Goal: Transaction & Acquisition: Purchase product/service

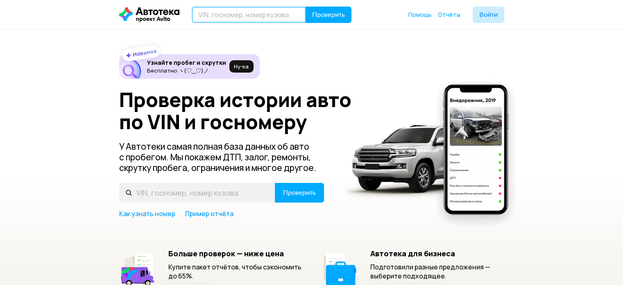
click at [226, 17] on input "text" at bounding box center [249, 15] width 114 height 16
type input "E"
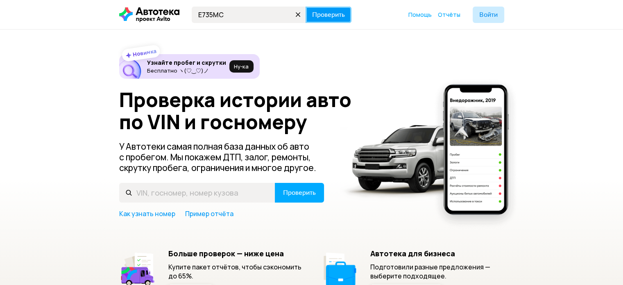
click at [321, 11] on span "Проверить" at bounding box center [328, 14] width 33 height 7
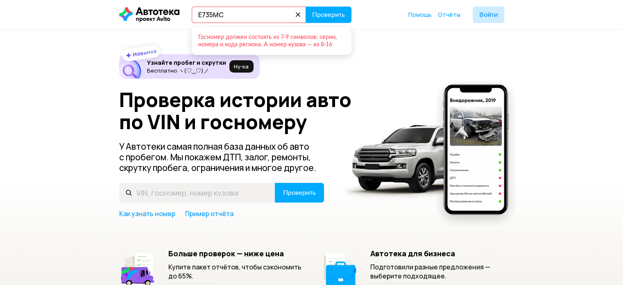
click at [275, 14] on input "E735MC" at bounding box center [249, 15] width 114 height 16
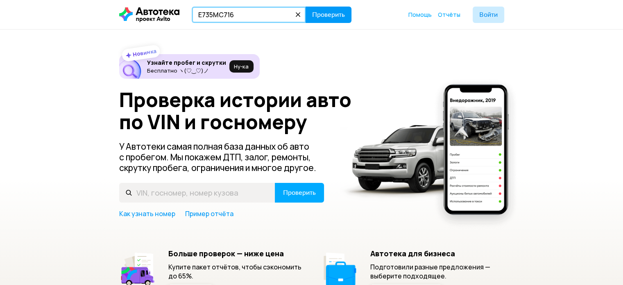
type input "E735MC716"
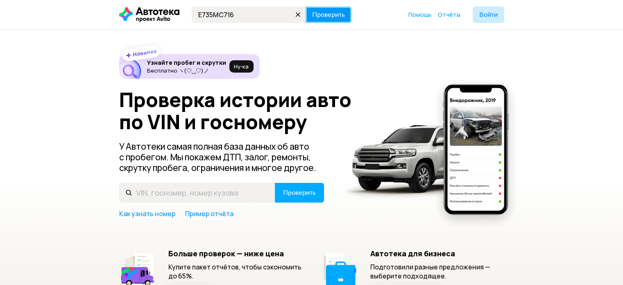
click at [324, 16] on span "Проверить" at bounding box center [328, 14] width 33 height 7
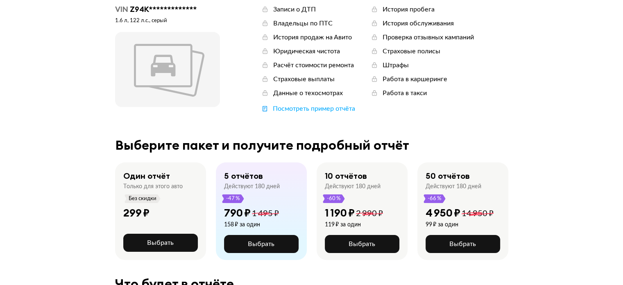
scroll to position [68, 0]
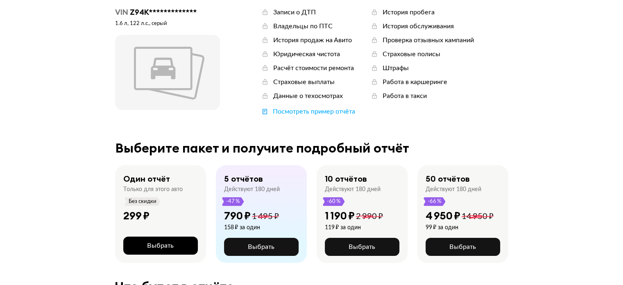
click at [164, 249] on span "Выбрать" at bounding box center [160, 245] width 27 height 7
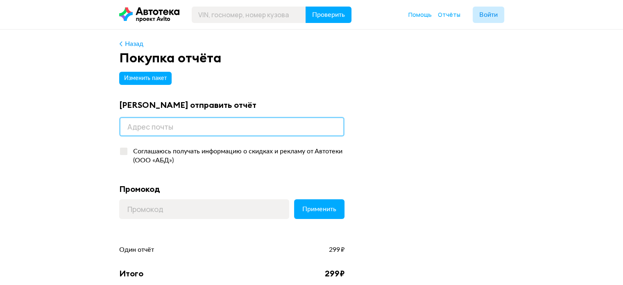
click at [175, 127] on input "email" at bounding box center [231, 127] width 225 height 20
type input "[EMAIL_ADDRESS][DOMAIN_NAME]"
click at [255, 126] on input "[EMAIL_ADDRESS][DOMAIN_NAME]" at bounding box center [231, 127] width 225 height 20
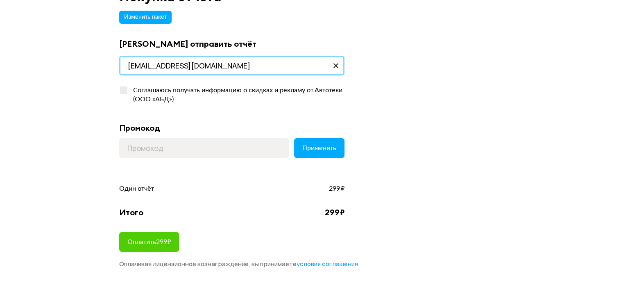
scroll to position [63, 0]
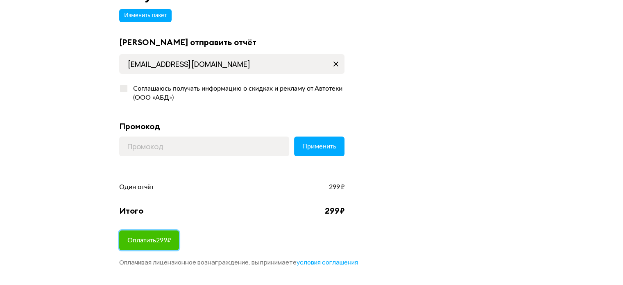
click at [160, 243] on span "Оплатить 299 ₽" at bounding box center [148, 240] width 43 height 7
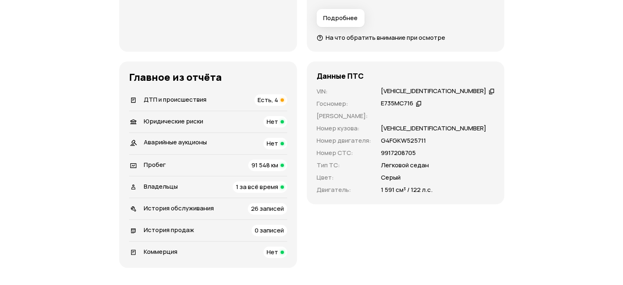
scroll to position [263, 0]
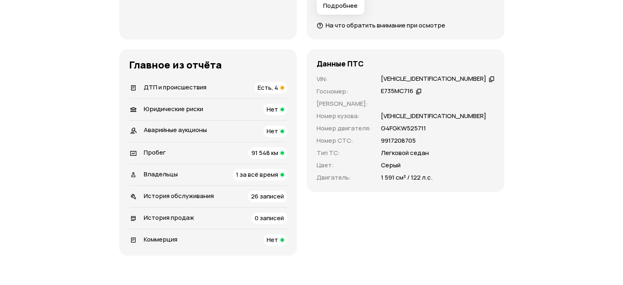
click at [255, 82] on div "ДТП и происшествия Есть, 4" at bounding box center [208, 87] width 158 height 11
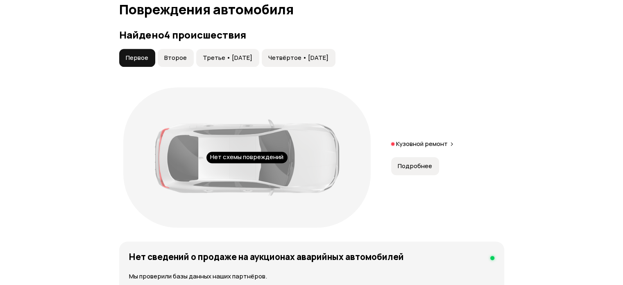
scroll to position [926, 0]
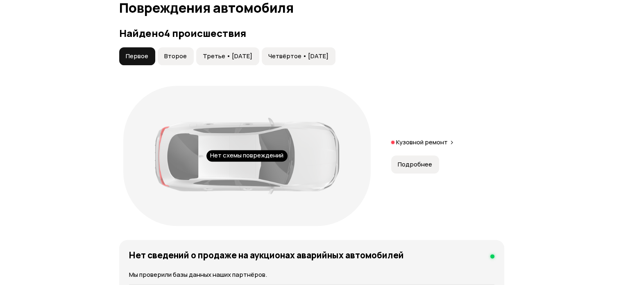
click at [175, 53] on span "Второе" at bounding box center [175, 56] width 23 height 8
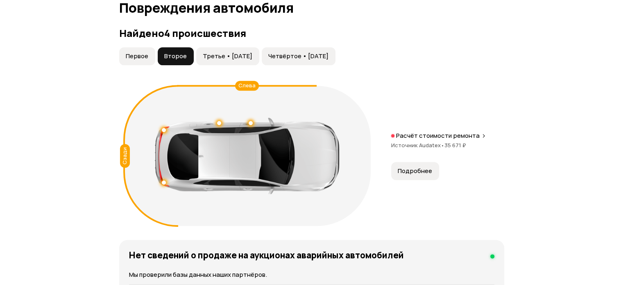
click at [233, 56] on span "Третье • 16 дек 2020" at bounding box center [228, 56] width 50 height 8
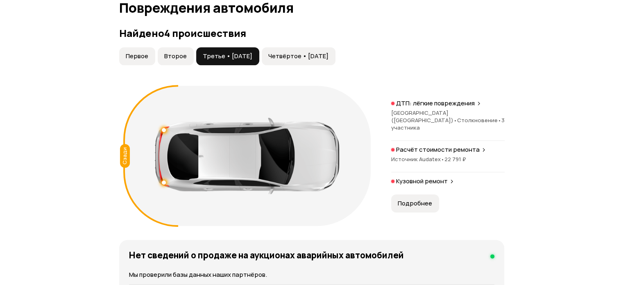
click at [289, 52] on span "Четвёртое • 17 фев 2022" at bounding box center [299, 56] width 60 height 8
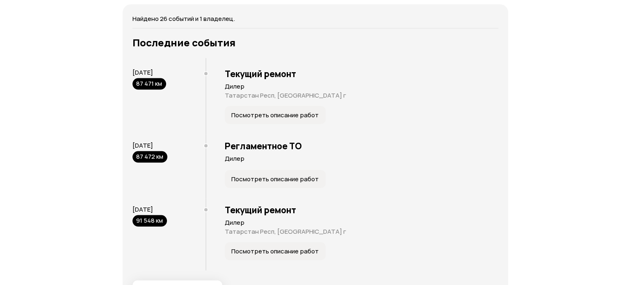
scroll to position [1679, 0]
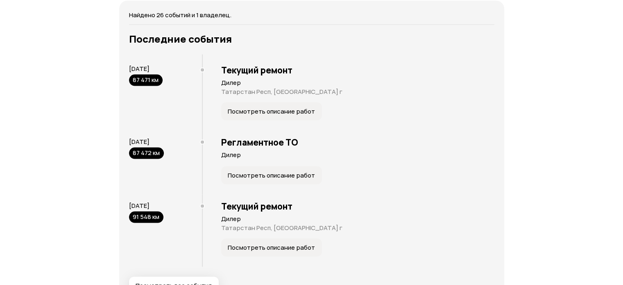
click at [274, 115] on button "Посмотреть описание работ" at bounding box center [271, 111] width 101 height 18
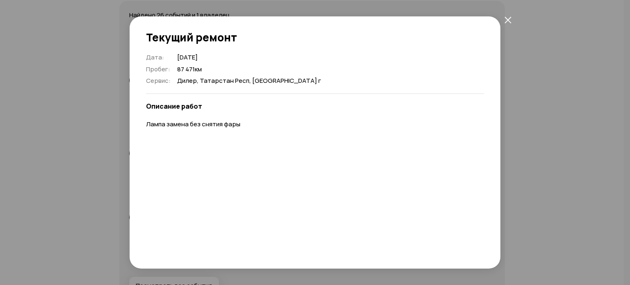
click at [508, 18] on icon "закрыть" at bounding box center [507, 19] width 7 height 7
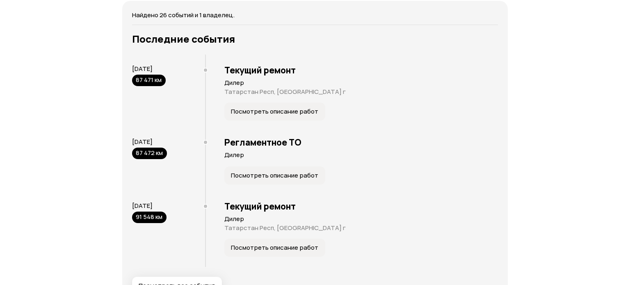
click at [295, 176] on span "Посмотреть описание работ" at bounding box center [274, 175] width 87 height 8
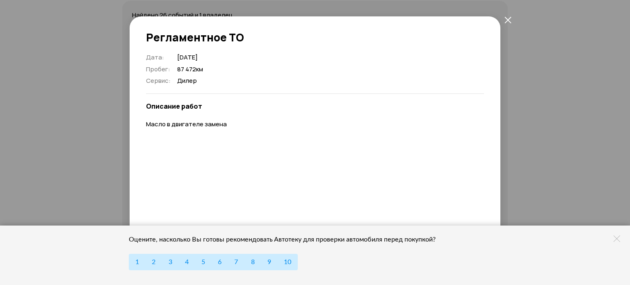
click at [508, 20] on icon "закрыть" at bounding box center [507, 19] width 7 height 7
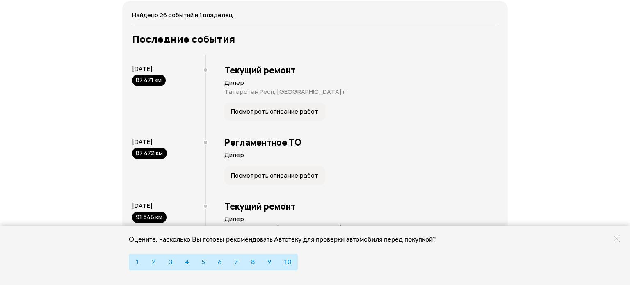
click at [619, 237] on icon at bounding box center [616, 238] width 7 height 7
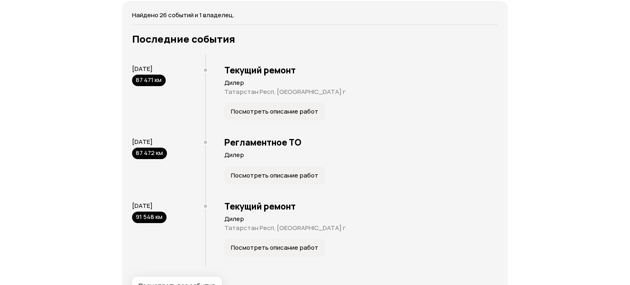
click at [287, 250] on span "Посмотреть описание работ" at bounding box center [274, 247] width 87 height 8
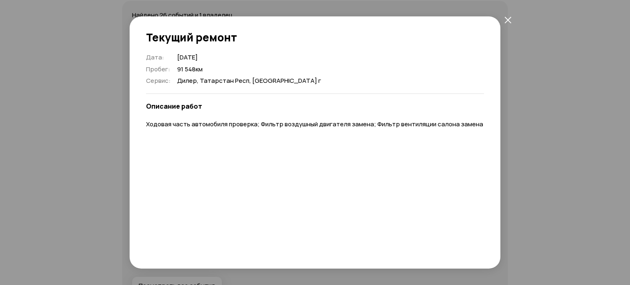
click at [507, 21] on icon "закрыть" at bounding box center [507, 19] width 7 height 7
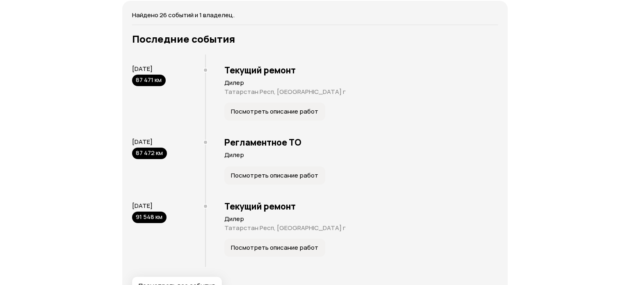
click at [196, 279] on button "Посмотреть все события" at bounding box center [177, 286] width 90 height 18
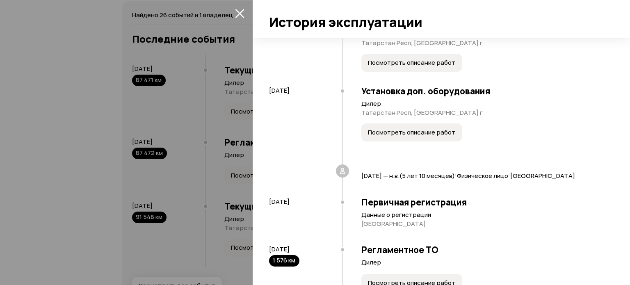
scroll to position [171, 0]
click at [427, 132] on span "Посмотреть описание работ" at bounding box center [411, 132] width 87 height 8
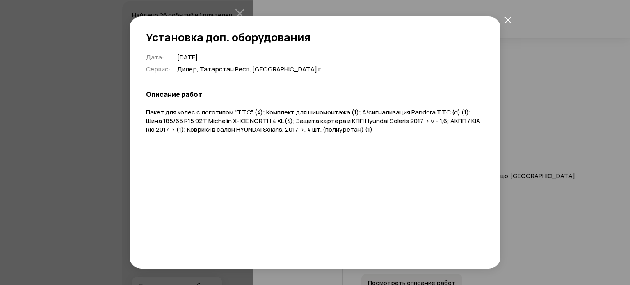
click at [508, 21] on icon "закрыть" at bounding box center [507, 19] width 7 height 7
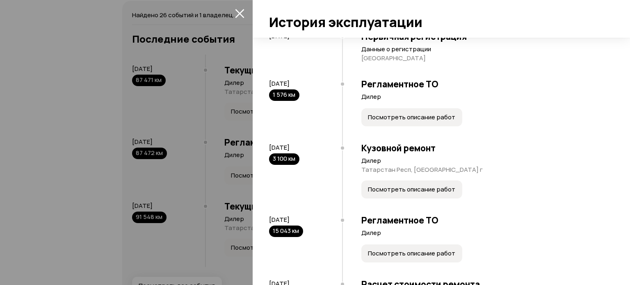
scroll to position [337, 0]
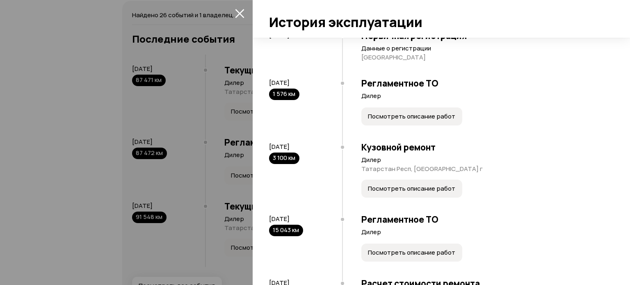
click at [439, 121] on span "Посмотреть описание работ" at bounding box center [411, 116] width 87 height 8
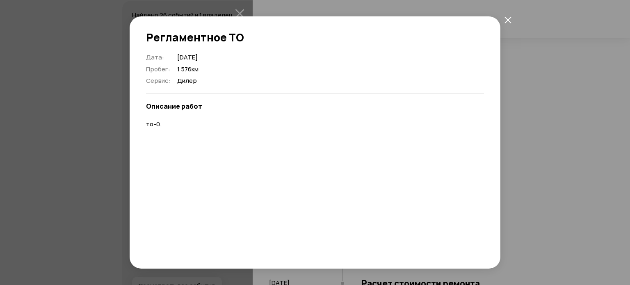
click at [511, 23] on button "закрыть" at bounding box center [507, 19] width 15 height 15
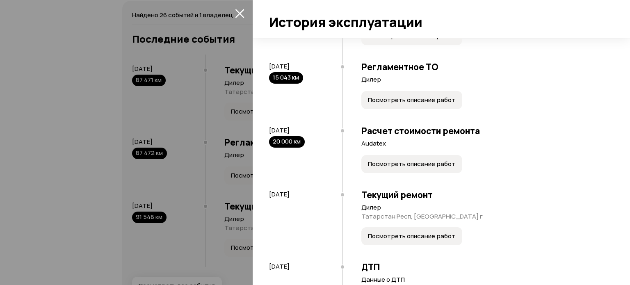
scroll to position [501, 0]
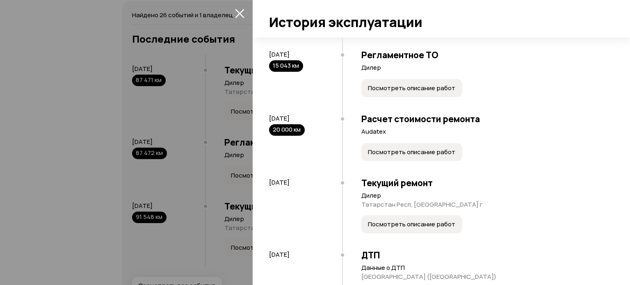
click at [412, 161] on button "Посмотреть описание работ" at bounding box center [411, 152] width 101 height 18
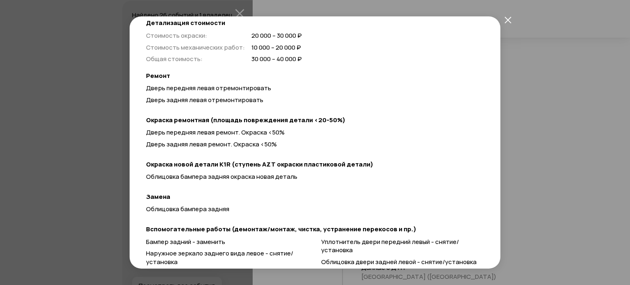
scroll to position [99, 0]
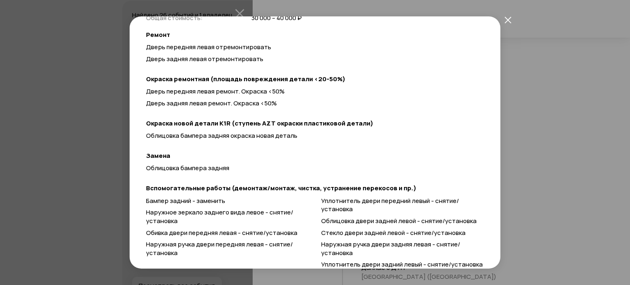
click at [505, 16] on icon "закрыть" at bounding box center [507, 19] width 7 height 7
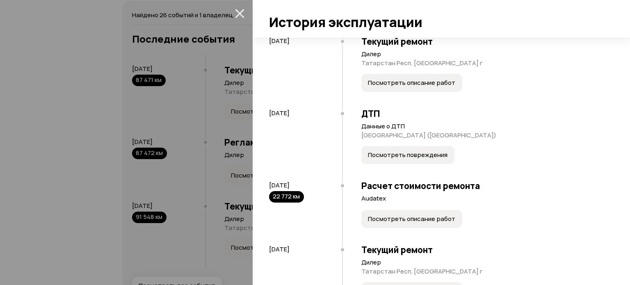
scroll to position [646, 0]
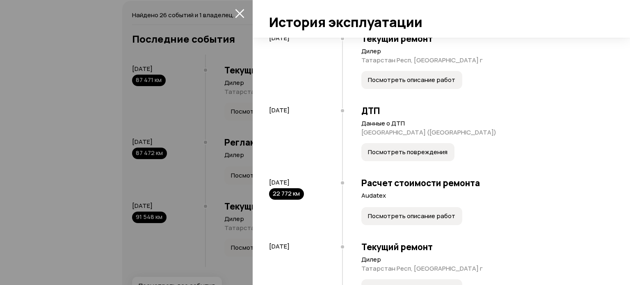
click at [392, 156] on span "Посмотреть повреждения" at bounding box center [408, 152] width 80 height 8
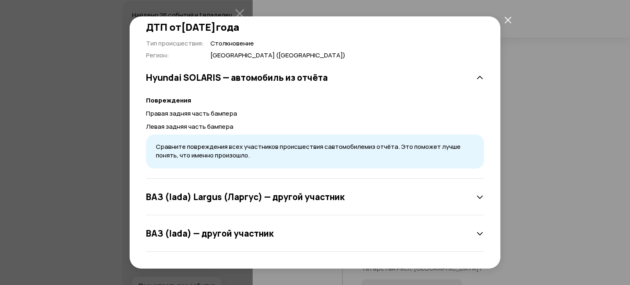
scroll to position [0, 0]
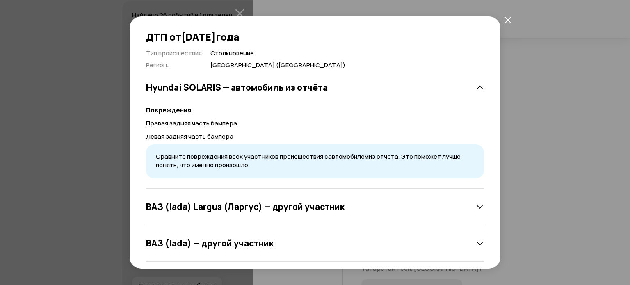
click at [507, 19] on icon "закрыть" at bounding box center [507, 19] width 7 height 7
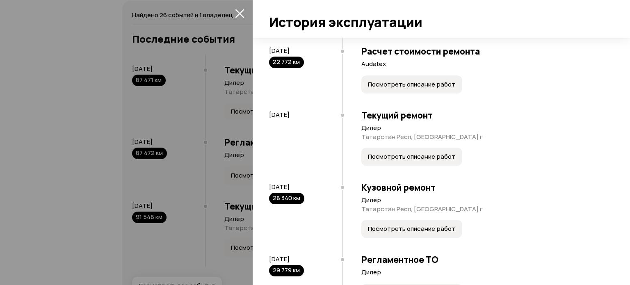
scroll to position [780, 0]
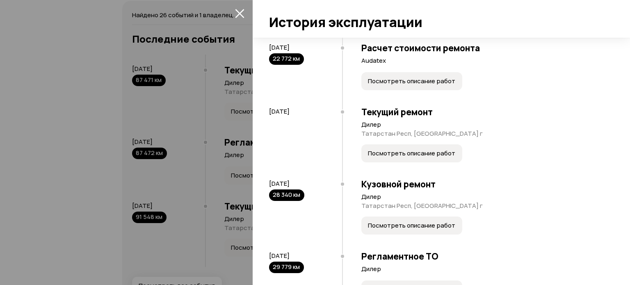
click at [439, 157] on span "Посмотреть описание работ" at bounding box center [411, 153] width 87 height 8
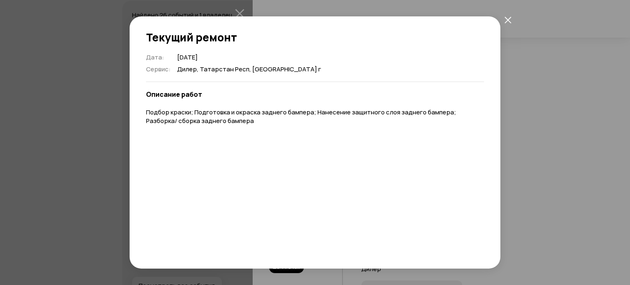
click at [504, 18] on icon "закрыть" at bounding box center [507, 19] width 7 height 7
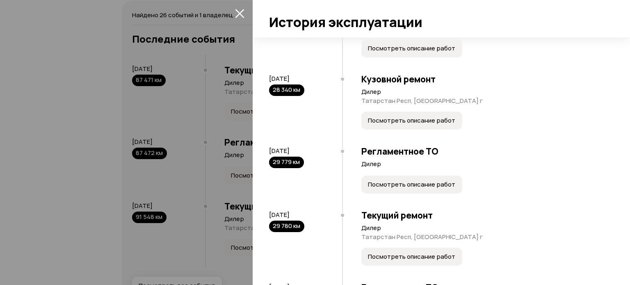
scroll to position [887, 0]
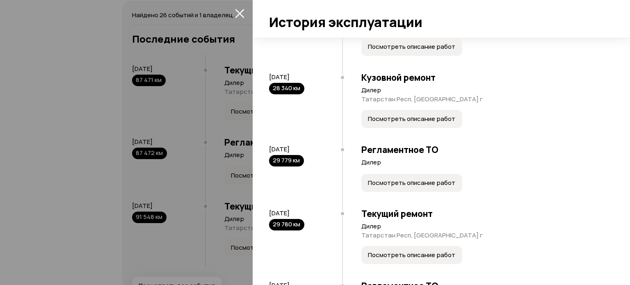
click at [441, 123] on span "Посмотреть описание работ" at bounding box center [411, 119] width 87 height 8
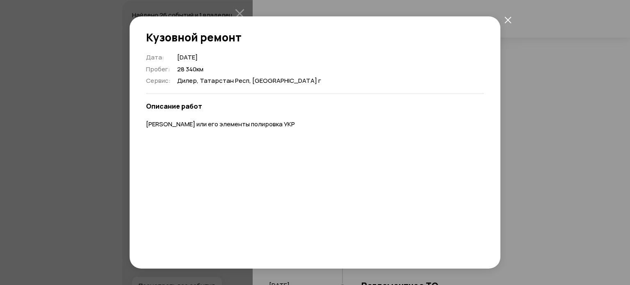
click at [507, 18] on icon "закрыть" at bounding box center [507, 19] width 7 height 7
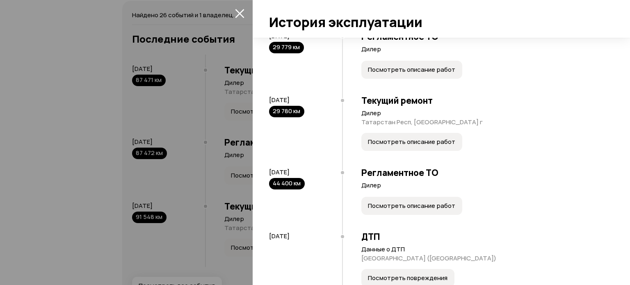
scroll to position [1012, 0]
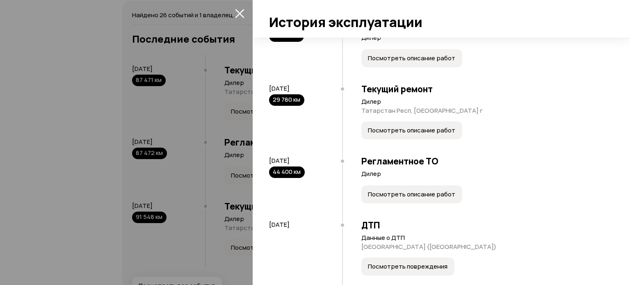
click at [435, 134] on span "Посмотреть описание работ" at bounding box center [411, 130] width 87 height 8
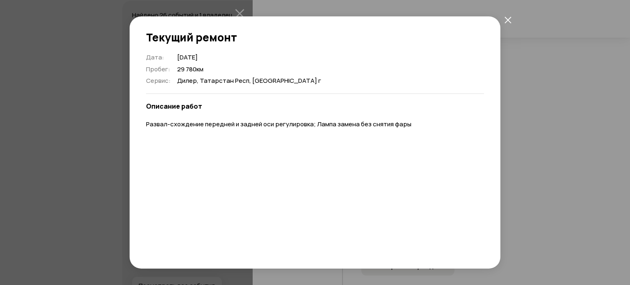
click at [507, 16] on icon "закрыть" at bounding box center [507, 19] width 7 height 7
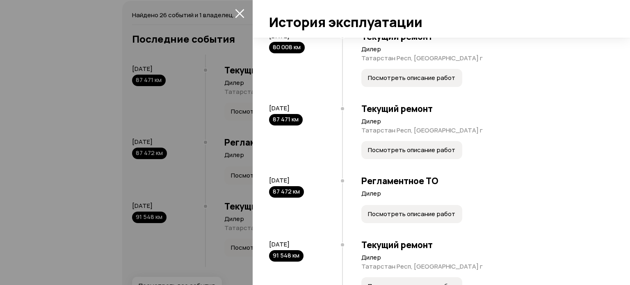
scroll to position [1581, 0]
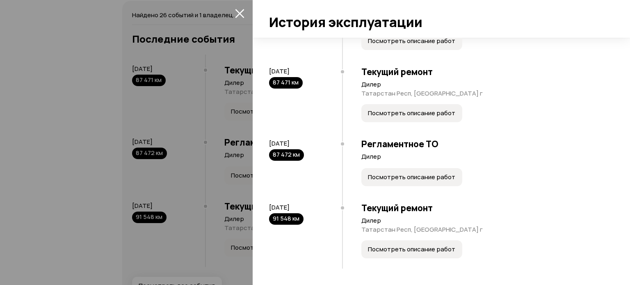
click at [418, 245] on span "Посмотреть описание работ" at bounding box center [411, 249] width 87 height 8
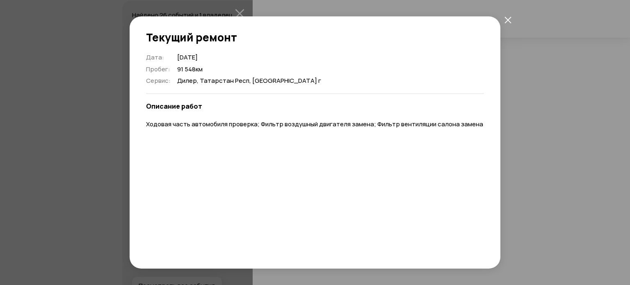
click at [506, 17] on icon "закрыть" at bounding box center [507, 19] width 7 height 7
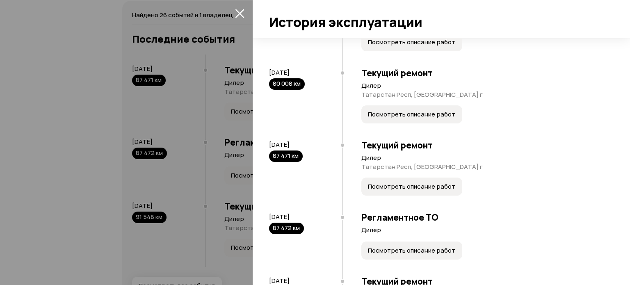
scroll to position [1493, 0]
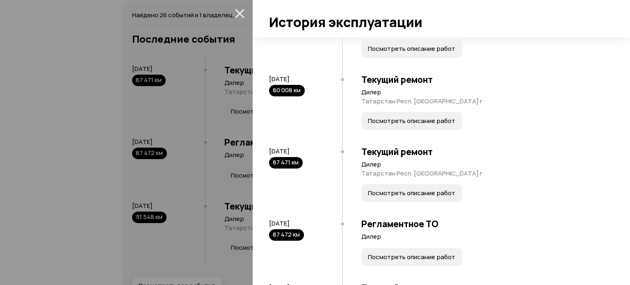
click at [404, 197] on span "Посмотреть описание работ" at bounding box center [411, 193] width 87 height 8
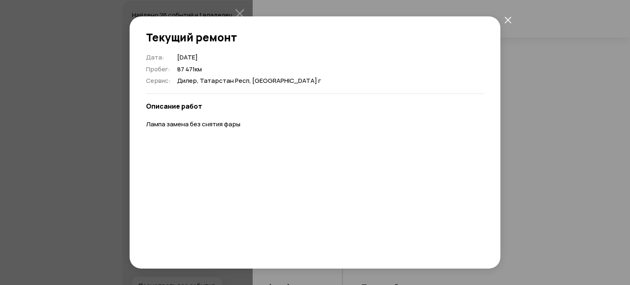
click at [507, 21] on icon "закрыть" at bounding box center [507, 19] width 7 height 7
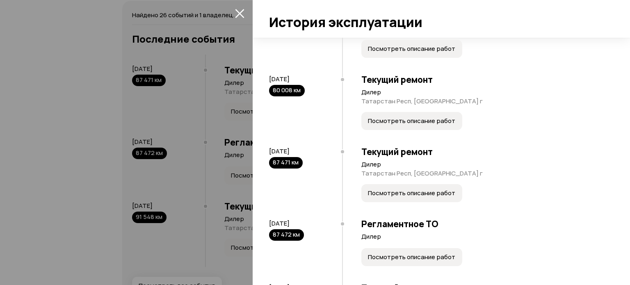
scroll to position [1581, 0]
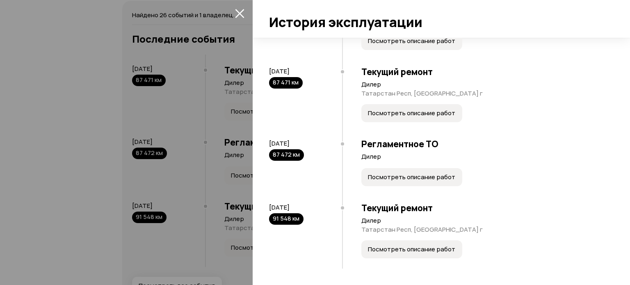
click at [416, 175] on span "Посмотреть описание работ" at bounding box center [411, 177] width 87 height 8
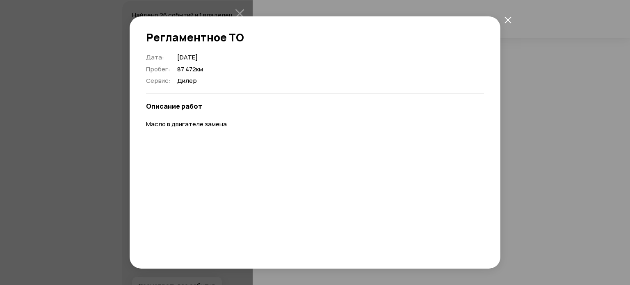
click at [505, 19] on icon "закрыть" at bounding box center [507, 19] width 7 height 7
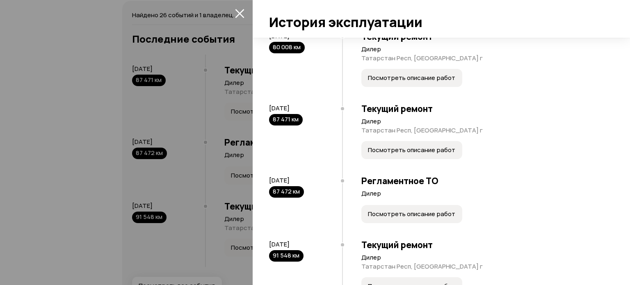
scroll to position [1532, 0]
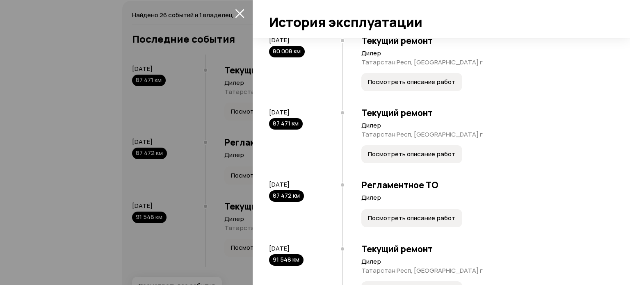
click at [387, 158] on span "Посмотреть описание работ" at bounding box center [411, 154] width 87 height 8
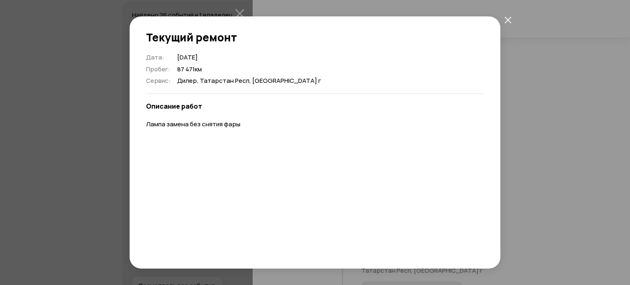
click at [504, 16] on icon "закрыть" at bounding box center [507, 19] width 7 height 7
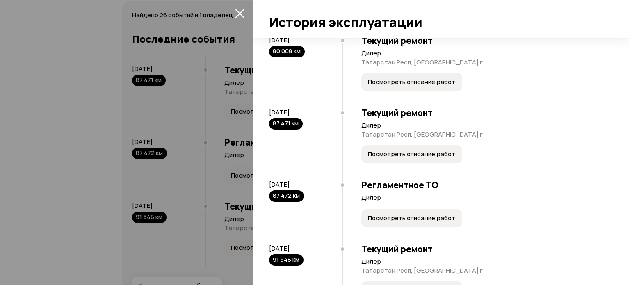
click at [240, 14] on icon "закрыть" at bounding box center [239, 13] width 9 height 9
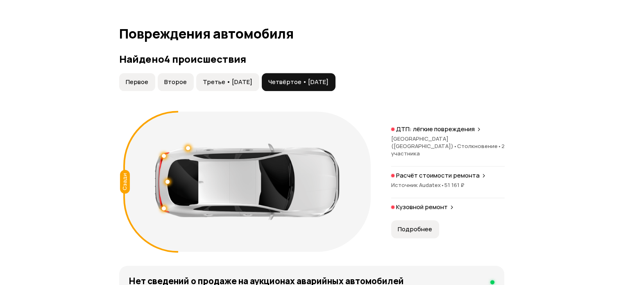
scroll to position [909, 0]
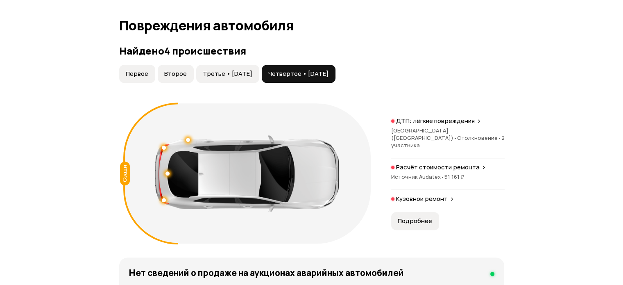
click at [257, 78] on button "Третье • 16 дек 2020" at bounding box center [227, 74] width 63 height 18
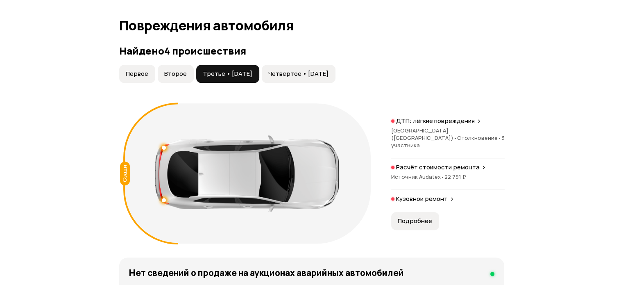
click at [167, 70] on span "Второе" at bounding box center [175, 74] width 23 height 8
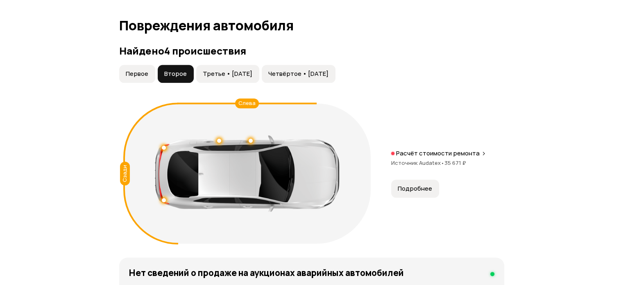
click at [132, 79] on button "Первое" at bounding box center [137, 74] width 36 height 18
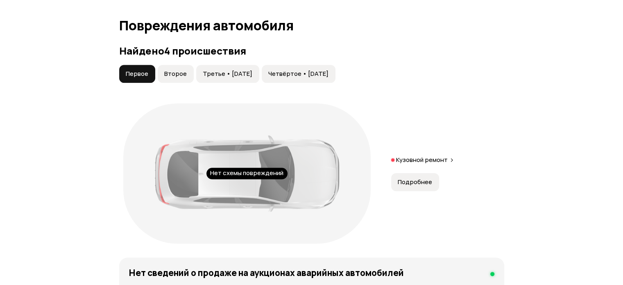
click at [229, 70] on span "Третье • 16 дек 2020" at bounding box center [228, 74] width 50 height 8
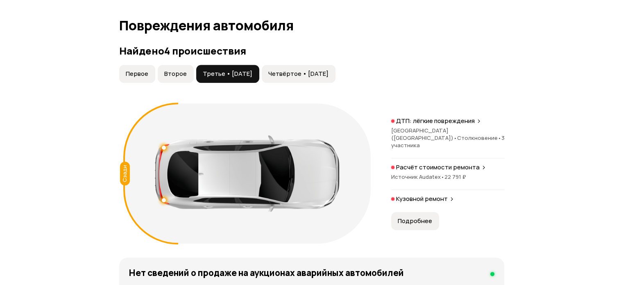
click at [294, 67] on button "Четвёртое • 17 фев 2022" at bounding box center [299, 74] width 74 height 18
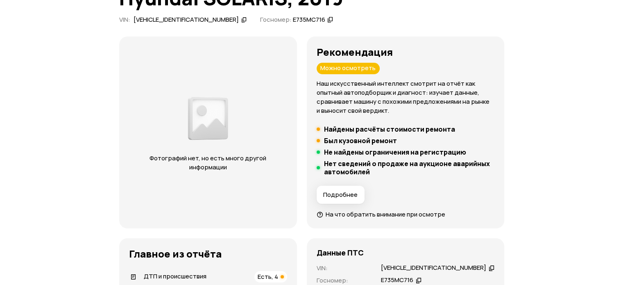
scroll to position [0, 0]
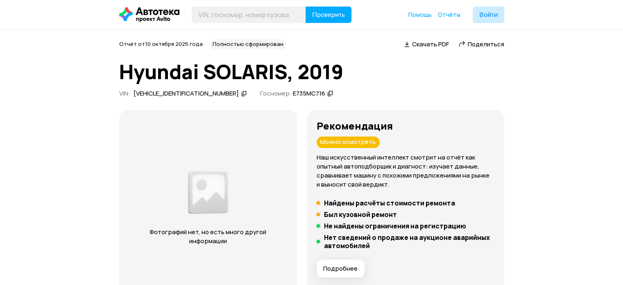
click at [495, 46] on span "Поделиться" at bounding box center [486, 44] width 36 height 9
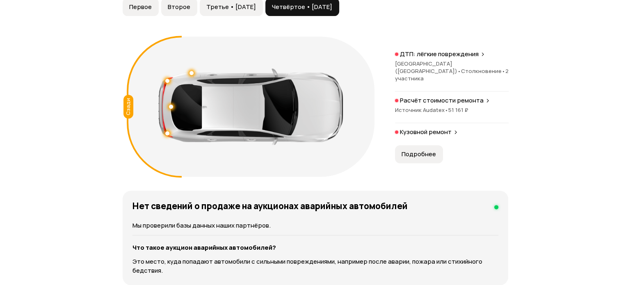
scroll to position [974, 0]
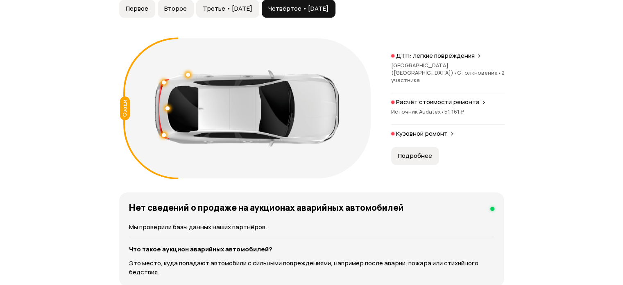
click at [414, 152] on span "Подробнее" at bounding box center [415, 156] width 34 height 8
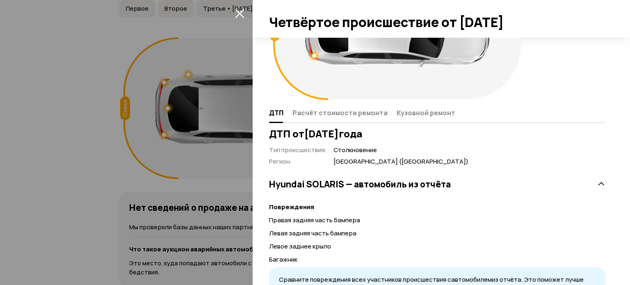
scroll to position [113, 0]
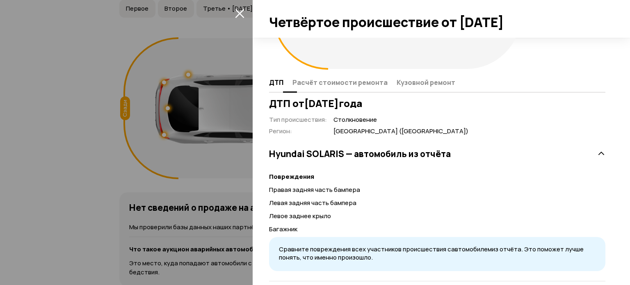
click at [428, 85] on span "Кузовной ремонт" at bounding box center [425, 82] width 59 height 8
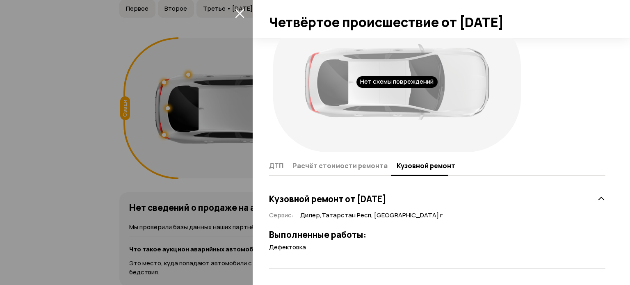
scroll to position [30, 0]
click at [428, 85] on div "Нет схемы повреждений" at bounding box center [396, 82] width 81 height 11
click at [352, 167] on span "Расчёт стоимости ремонта" at bounding box center [339, 166] width 95 height 8
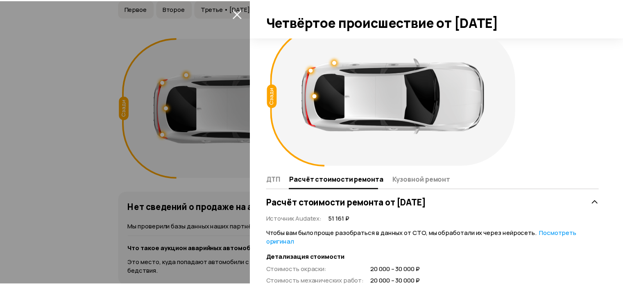
scroll to position [0, 0]
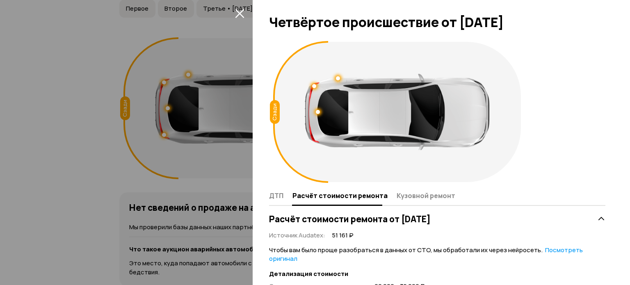
click at [240, 14] on icon "закрыть" at bounding box center [239, 13] width 9 height 9
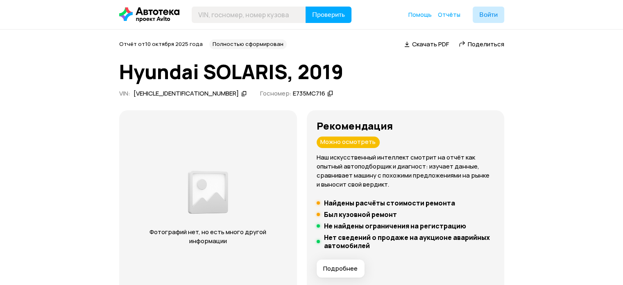
click at [483, 62] on h1 "Hyundai SOLARIS, 2019" at bounding box center [311, 72] width 385 height 22
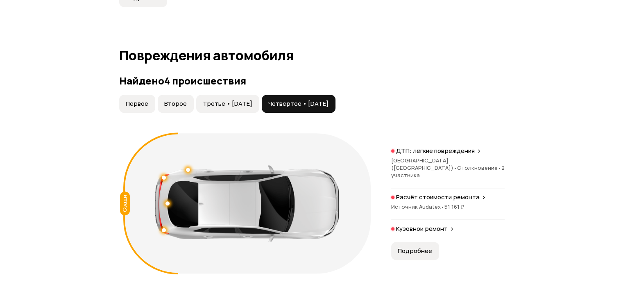
scroll to position [902, 0]
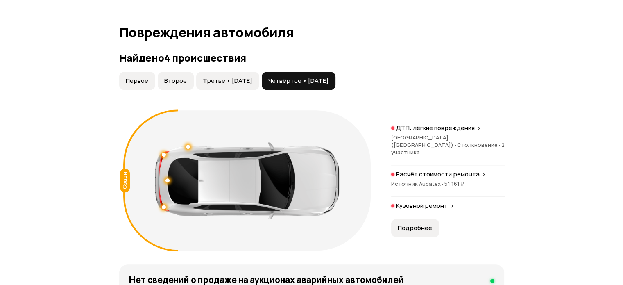
click at [224, 77] on span "Третье • 16 дек 2020" at bounding box center [228, 81] width 50 height 8
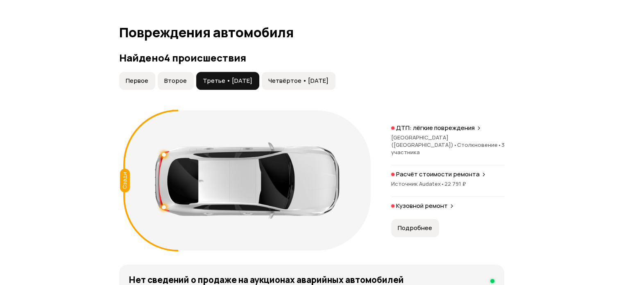
click at [178, 81] on span "Второе" at bounding box center [175, 81] width 23 height 8
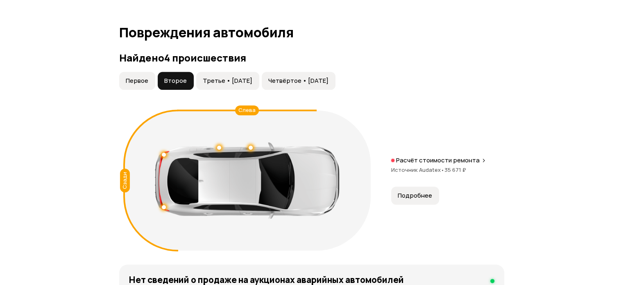
click at [134, 84] on span "Первое" at bounding box center [137, 81] width 23 height 8
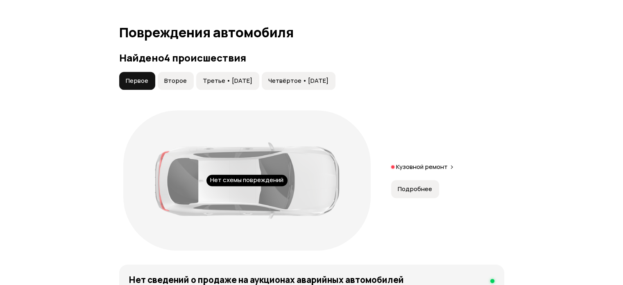
click at [168, 78] on span "Второе" at bounding box center [175, 81] width 23 height 8
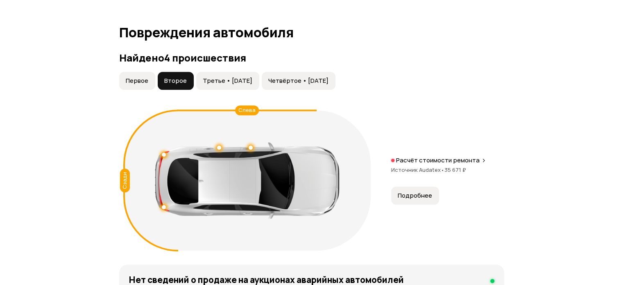
click at [215, 79] on span "Третье • 16 дек 2020" at bounding box center [228, 81] width 50 height 8
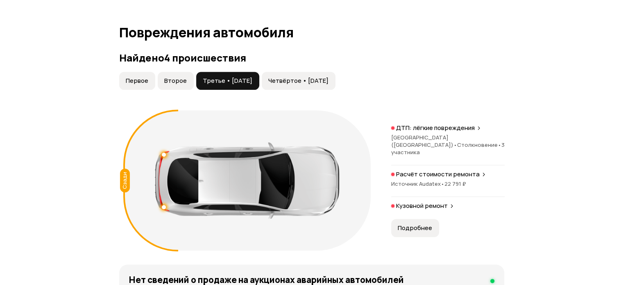
click at [291, 81] on span "Четвёртое • 17 фев 2022" at bounding box center [299, 81] width 60 height 8
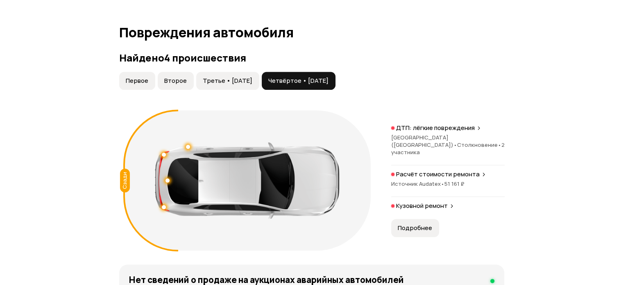
click at [252, 83] on span "Третье • 16 дек 2020" at bounding box center [228, 81] width 50 height 8
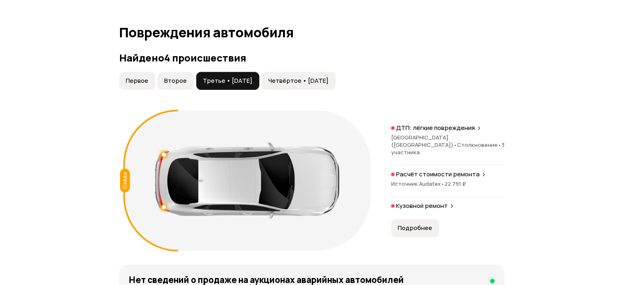
click at [284, 79] on span "Четвёртое • 17 фев 2022" at bounding box center [299, 81] width 60 height 8
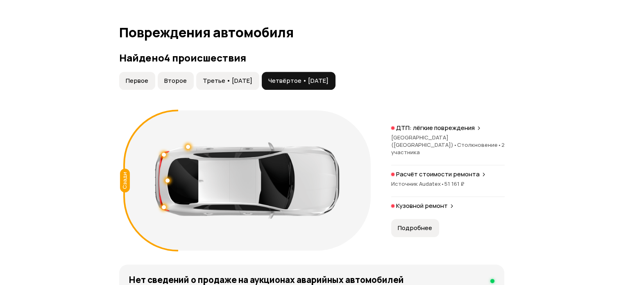
click at [245, 82] on span "Третье • 16 дек 2020" at bounding box center [228, 81] width 50 height 8
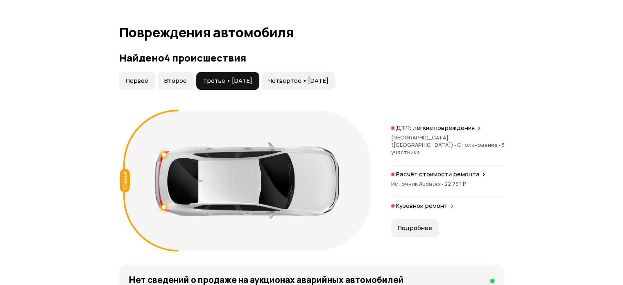
click at [293, 77] on span "Четвёртое • 17 фев 2022" at bounding box center [299, 81] width 60 height 8
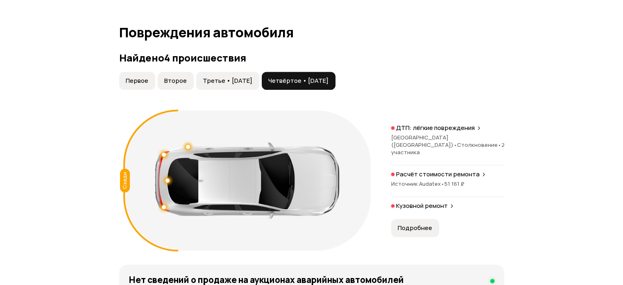
click at [240, 82] on span "Третье • 16 дек 2020" at bounding box center [228, 81] width 50 height 8
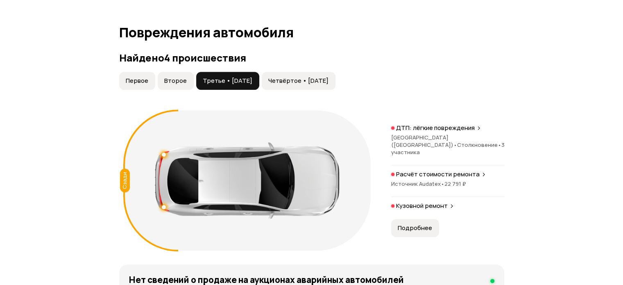
click at [178, 80] on span "Второе" at bounding box center [175, 81] width 23 height 8
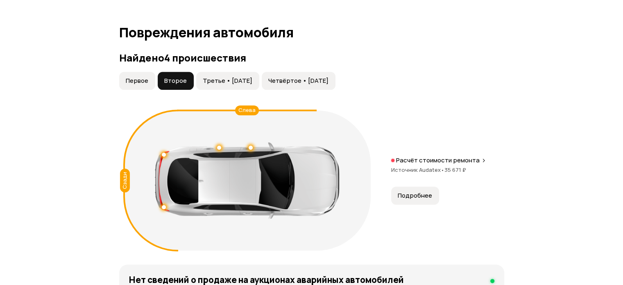
click at [128, 81] on span "Первое" at bounding box center [137, 81] width 23 height 8
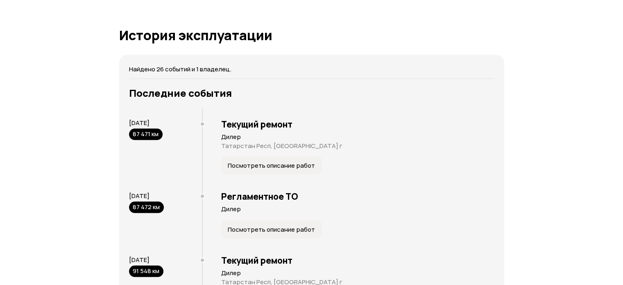
scroll to position [1681, 0]
